Goal: Task Accomplishment & Management: Complete application form

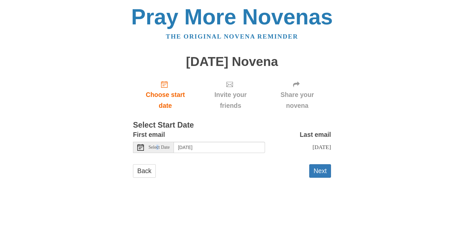
click at [158, 145] on span "Select Date" at bounding box center [158, 147] width 21 height 5
click at [319, 168] on button "Next" at bounding box center [320, 171] width 22 height 14
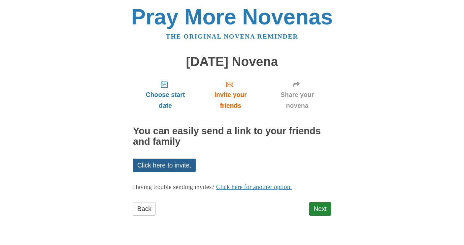
click at [160, 162] on link "Click here to invite." at bounding box center [164, 166] width 63 height 14
click at [317, 204] on link "Next" at bounding box center [320, 209] width 22 height 14
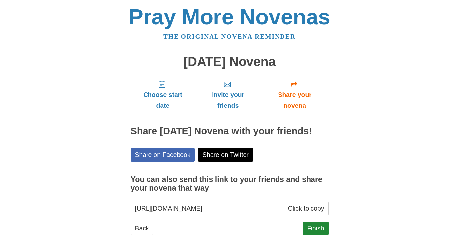
scroll to position [17, 0]
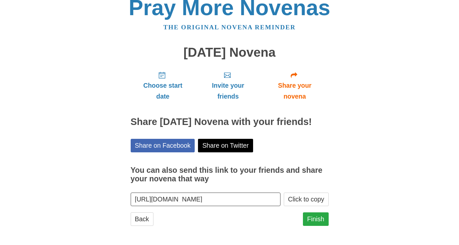
click at [314, 218] on link "Finish" at bounding box center [316, 219] width 26 height 14
